Goal: Task Accomplishment & Management: Manage account settings

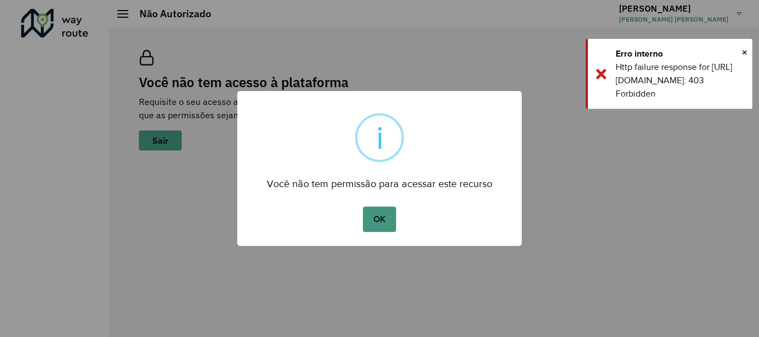
click at [387, 217] on button "OK" at bounding box center [379, 220] width 33 height 26
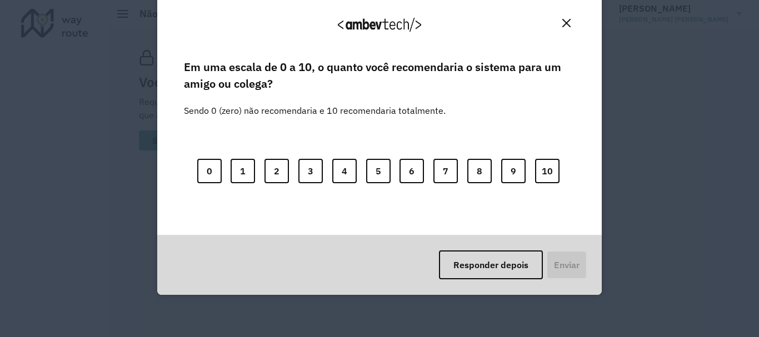
click at [564, 23] on img "Close" at bounding box center [567, 23] width 8 height 8
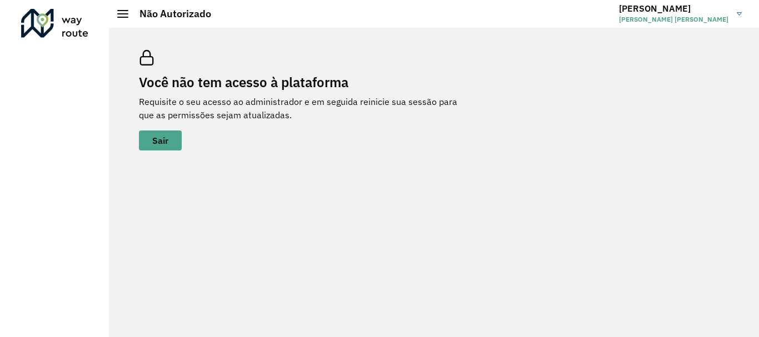
click at [706, 22] on span "[PERSON_NAME] [PERSON_NAME]" at bounding box center [674, 19] width 110 height 10
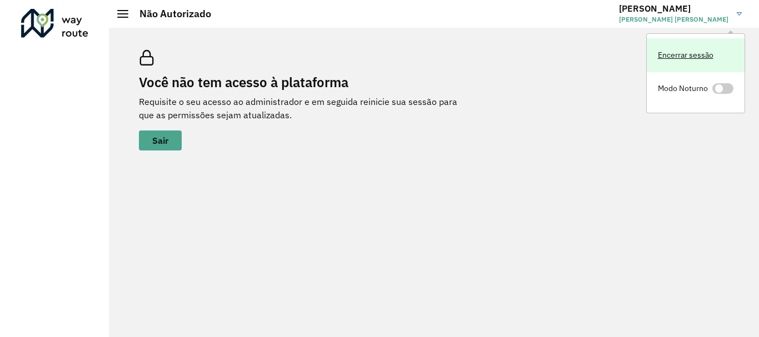
click at [687, 60] on link "Encerrar sessão" at bounding box center [696, 55] width 98 height 34
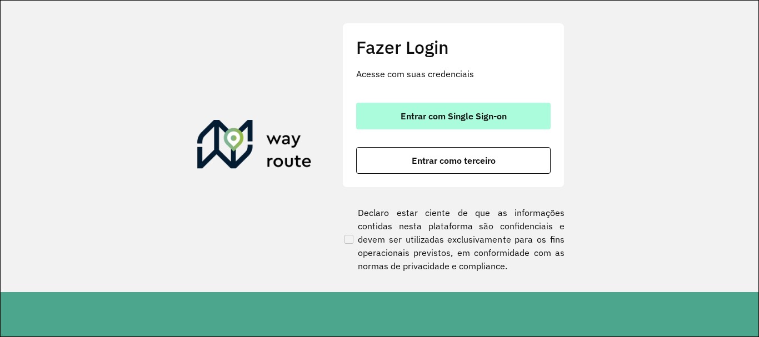
click at [463, 119] on span "Entrar com Single Sign-on" at bounding box center [454, 116] width 106 height 9
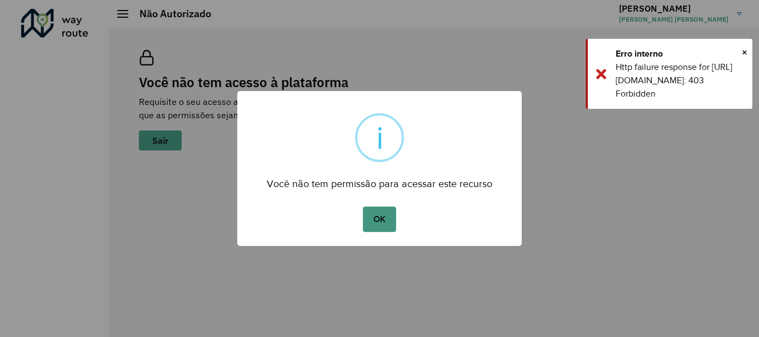
click at [389, 221] on button "OK" at bounding box center [379, 220] width 33 height 26
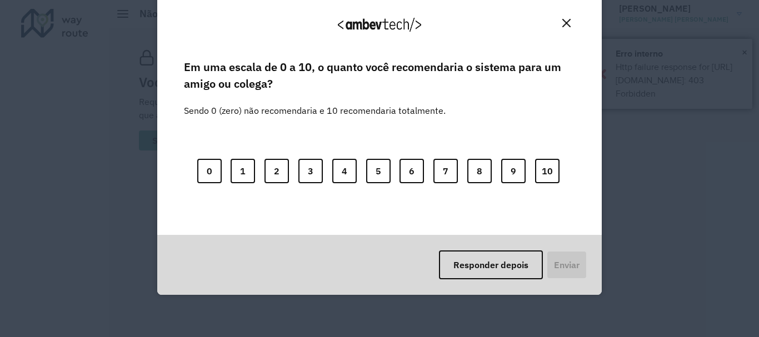
click at [739, 53] on div "Agradecemos seu feedback! Em uma escala de 0 a 10, o quanto você recomendaria o…" at bounding box center [379, 168] width 759 height 337
click at [574, 20] on div "Agradecemos seu feedback!" at bounding box center [380, 29] width 418 height 56
click at [569, 22] on img "Close" at bounding box center [567, 23] width 8 height 8
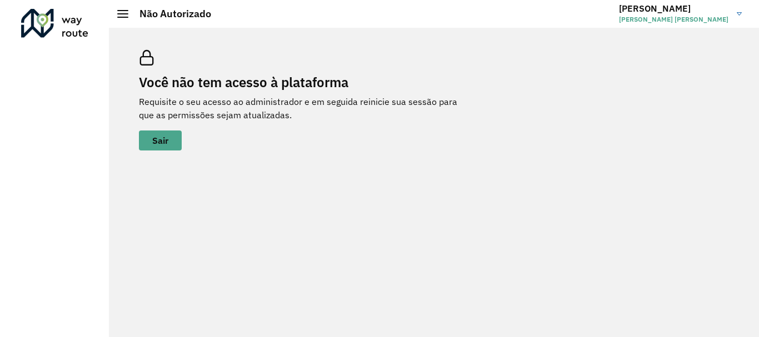
click at [715, 23] on span "[PERSON_NAME] [PERSON_NAME]" at bounding box center [674, 19] width 110 height 10
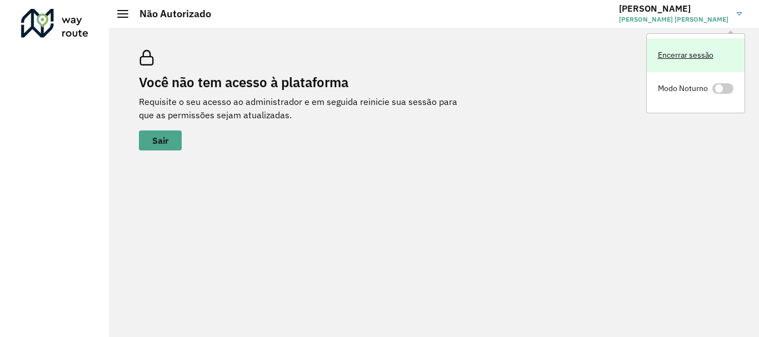
click at [694, 58] on link "Encerrar sessão" at bounding box center [696, 55] width 98 height 34
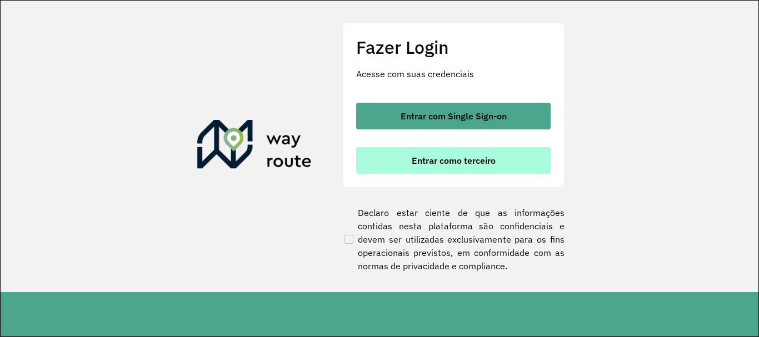
click at [461, 158] on span "Entrar como terceiro" at bounding box center [454, 160] width 84 height 9
